Goal: Transaction & Acquisition: Purchase product/service

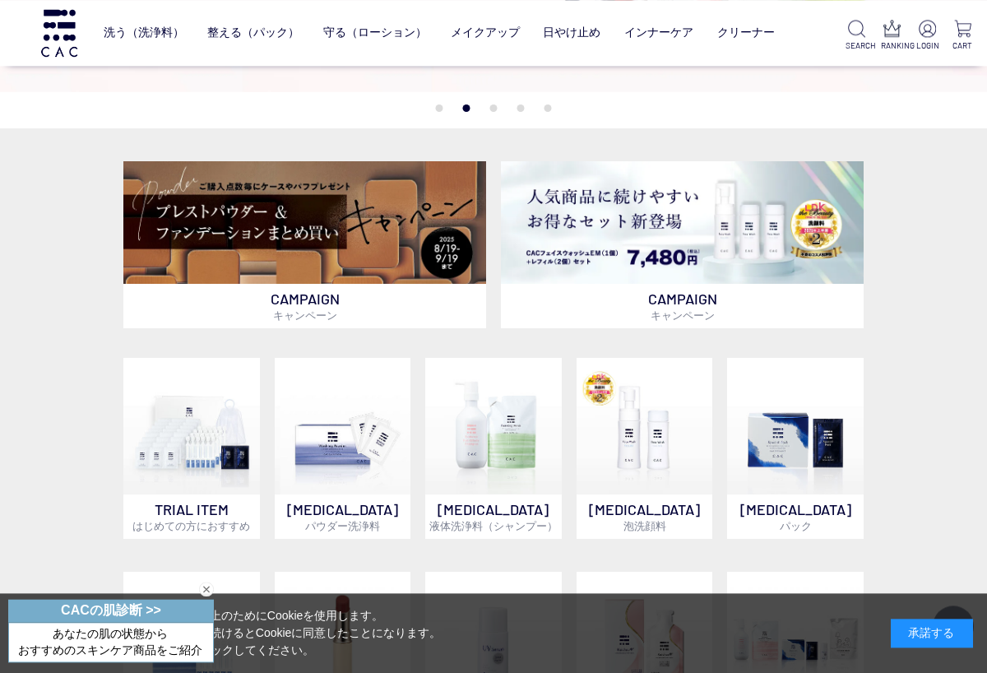
scroll to position [302, 0]
click at [377, 224] on img at bounding box center [304, 222] width 363 height 123
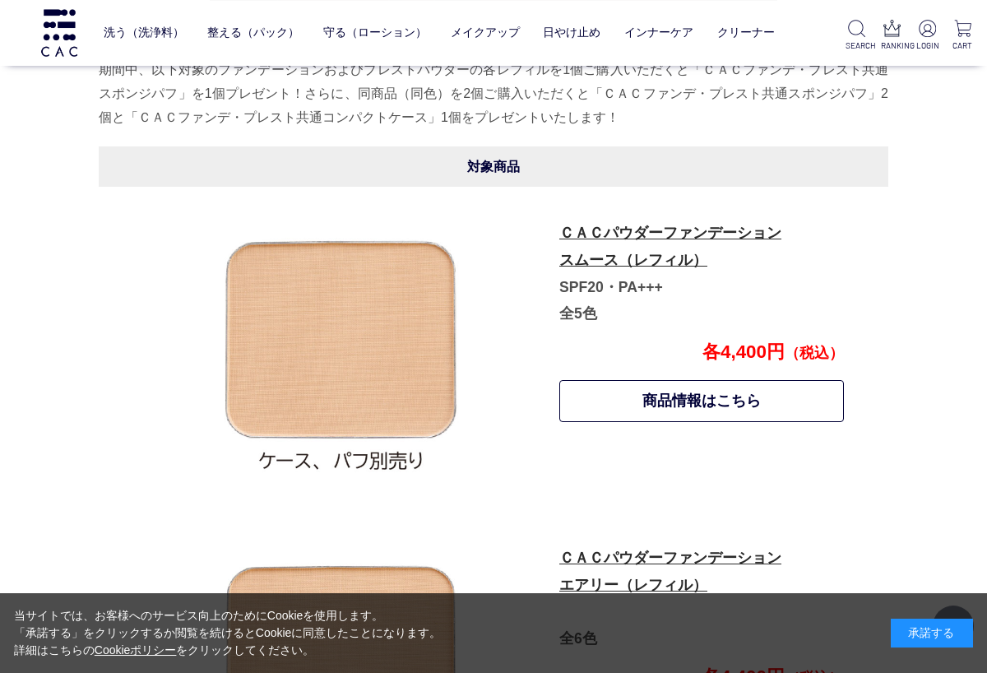
scroll to position [746, 0]
click at [585, 30] on link "日やけ止め" at bounding box center [572, 32] width 58 height 39
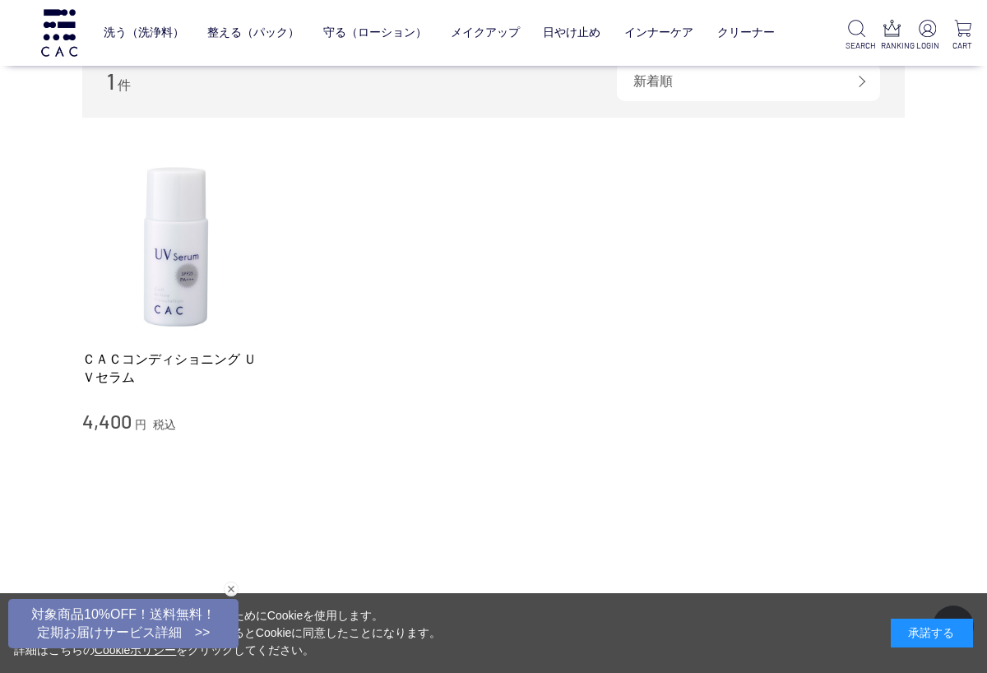
scroll to position [200, 0]
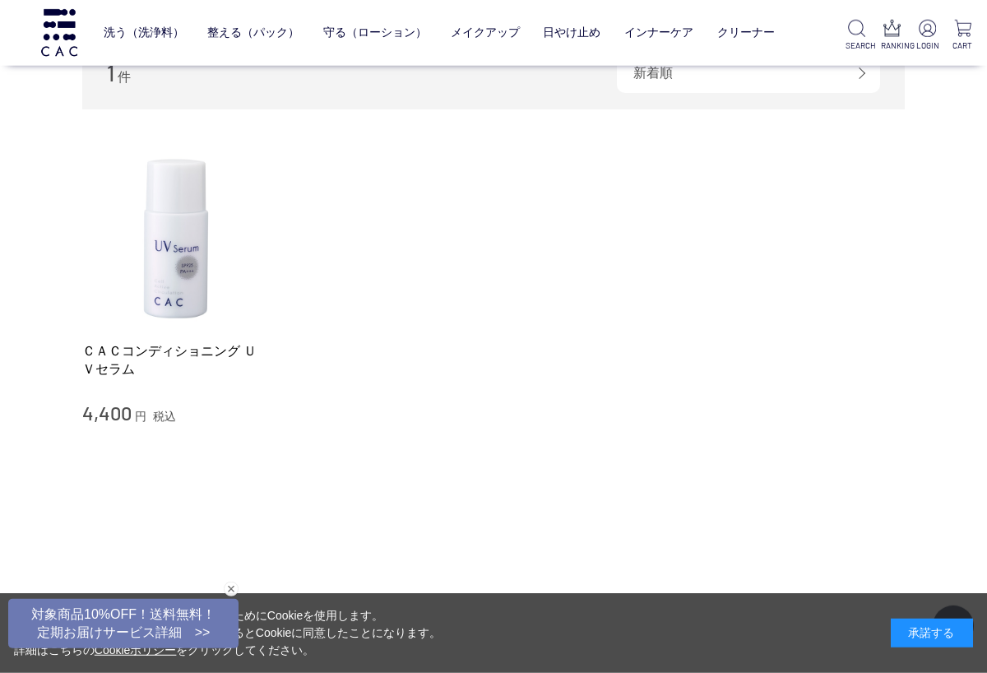
click at [182, 266] on img at bounding box center [175, 235] width 187 height 187
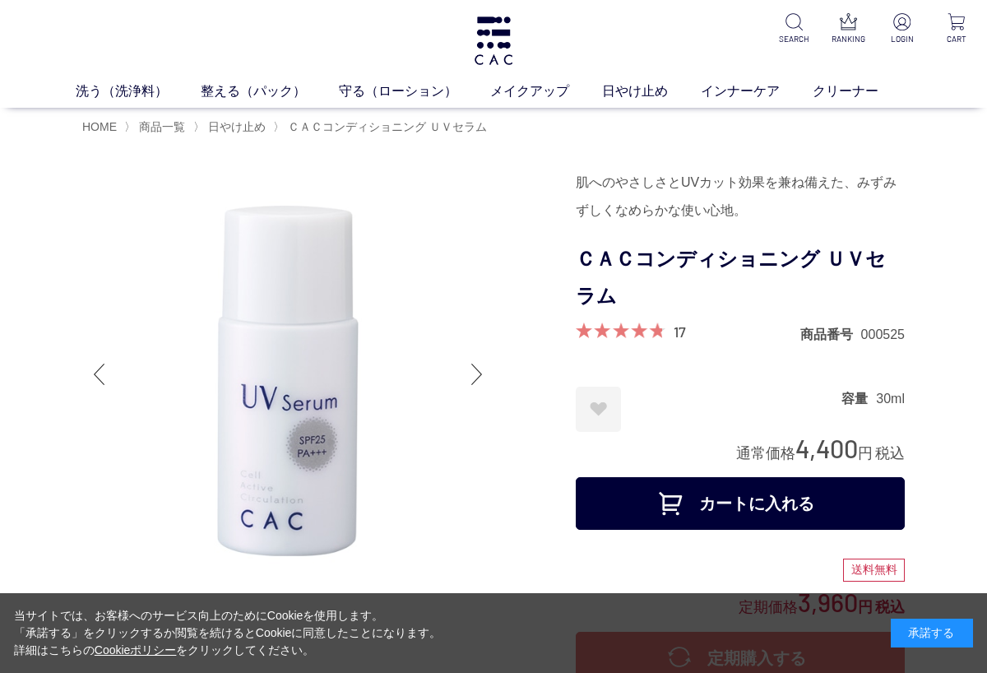
click at [548, 87] on link "メイクアップ" at bounding box center [546, 91] width 112 height 20
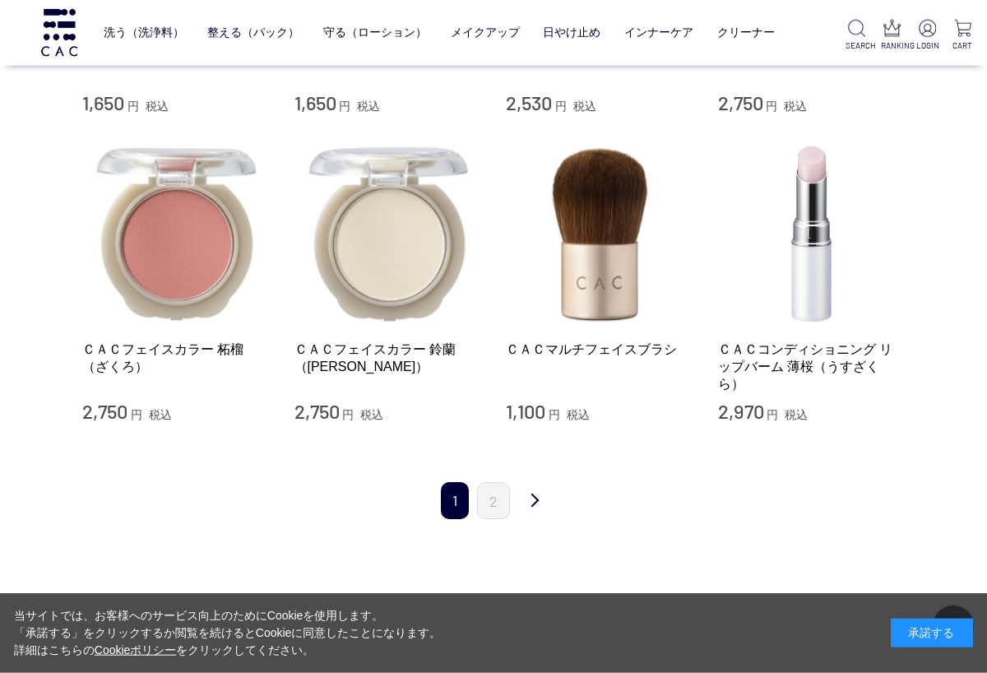
scroll to position [1555, 0]
click at [495, 493] on link "2" at bounding box center [493, 498] width 33 height 37
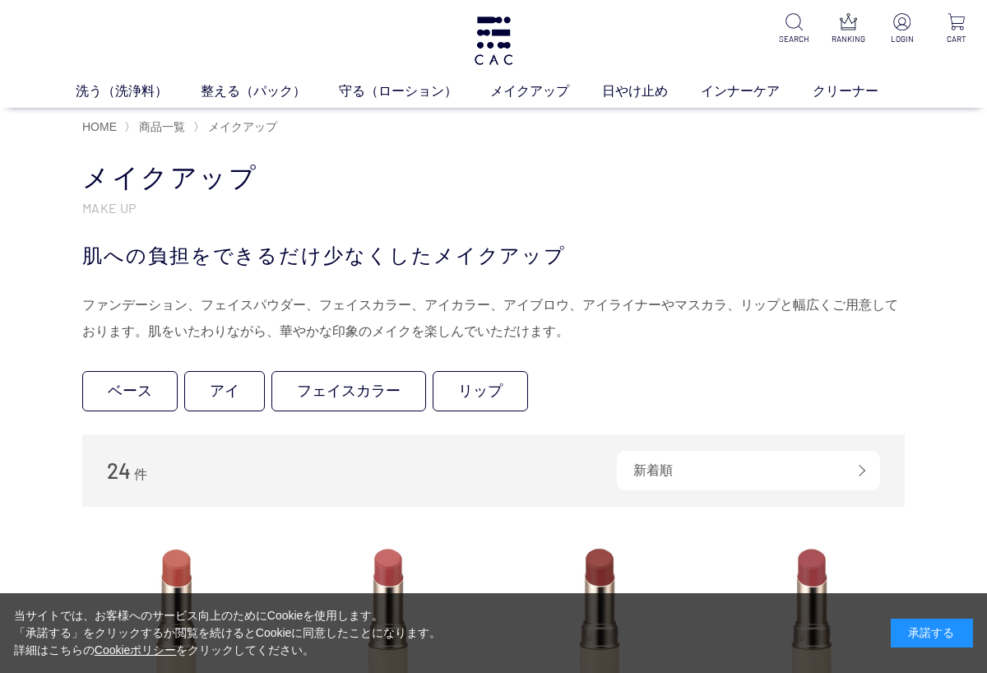
click at [749, 94] on link "インナーケア" at bounding box center [757, 91] width 112 height 20
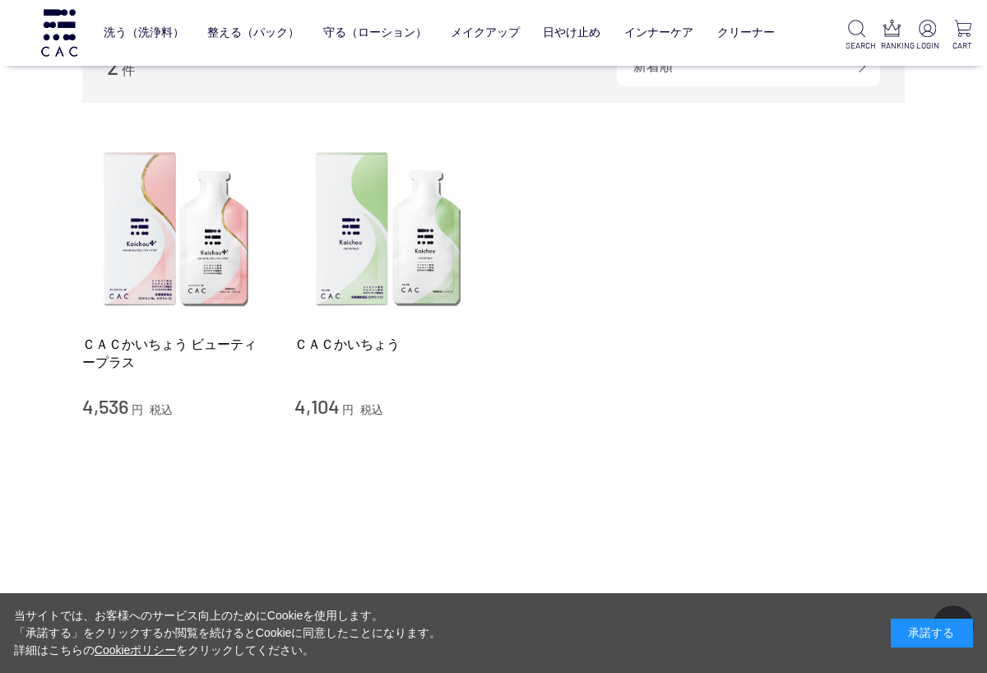
scroll to position [243, 0]
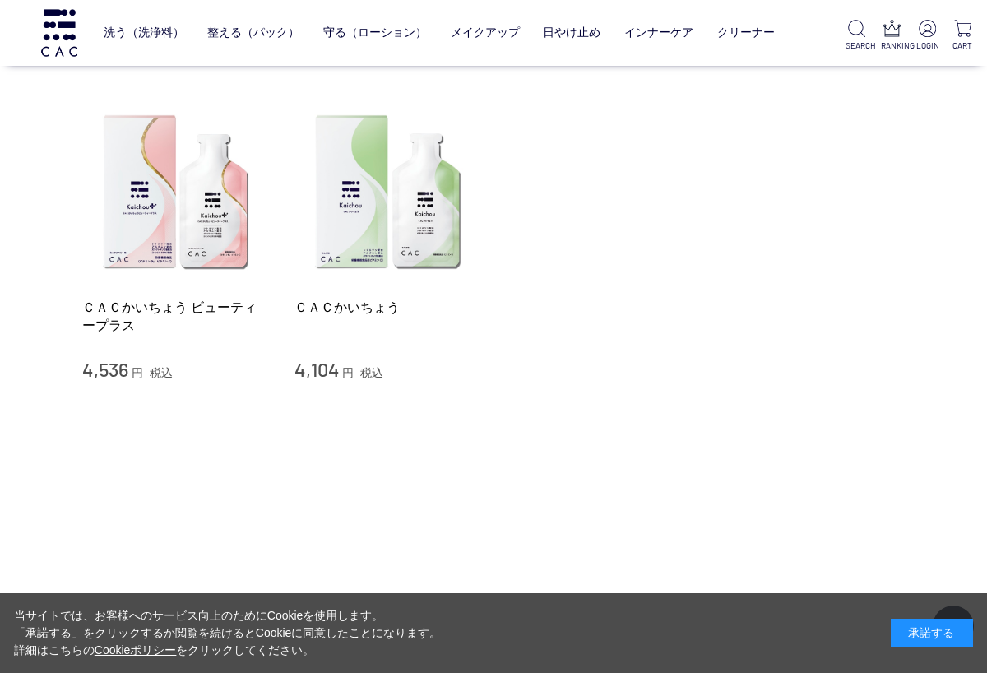
click at [424, 229] on img at bounding box center [387, 192] width 187 height 187
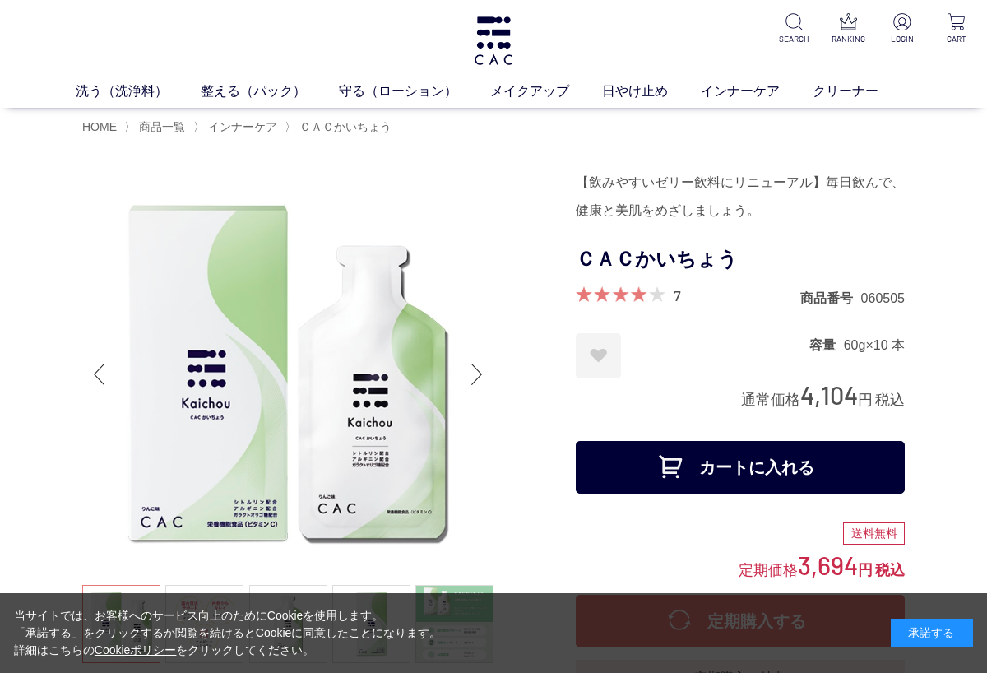
click at [856, 89] on link "クリーナー" at bounding box center [861, 91] width 99 height 20
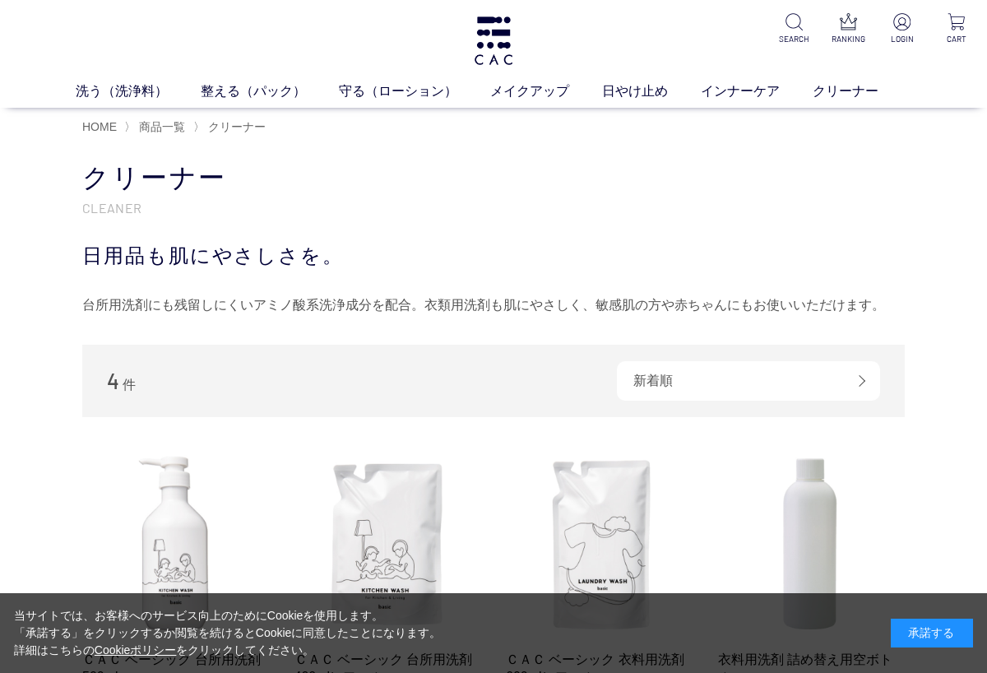
click at [752, 89] on link "インナーケア" at bounding box center [757, 91] width 112 height 20
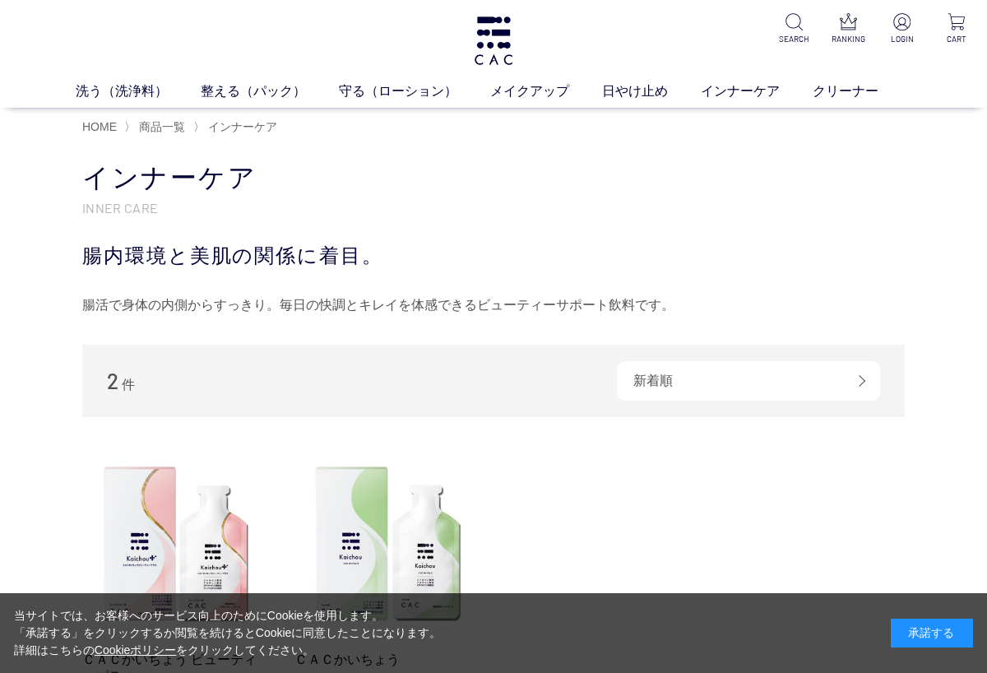
click at [385, 123] on link "ベース" at bounding box center [381, 121] width 35 height 13
